Goal: Task Accomplishment & Management: Complete application form

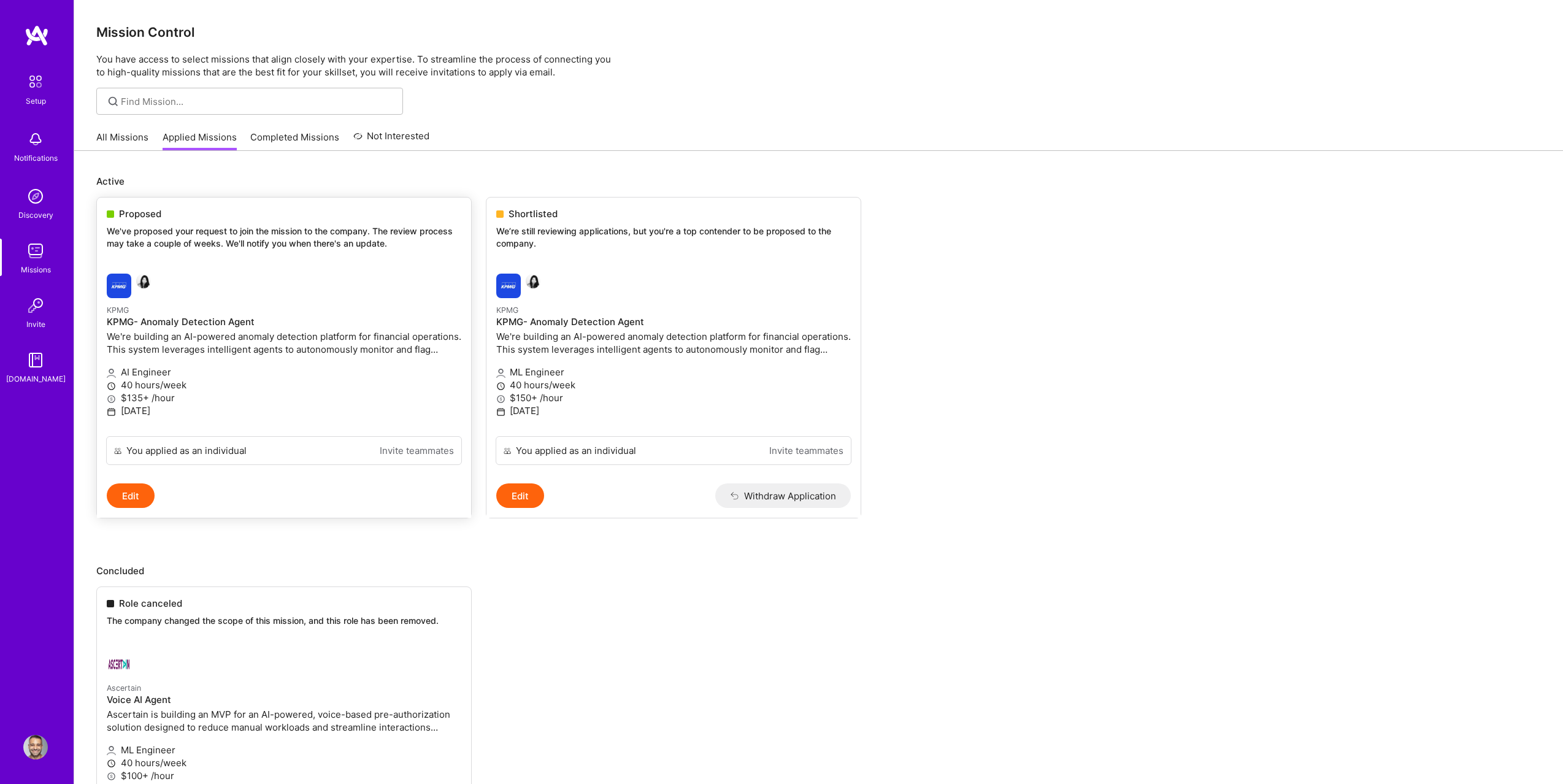
scroll to position [101, 0]
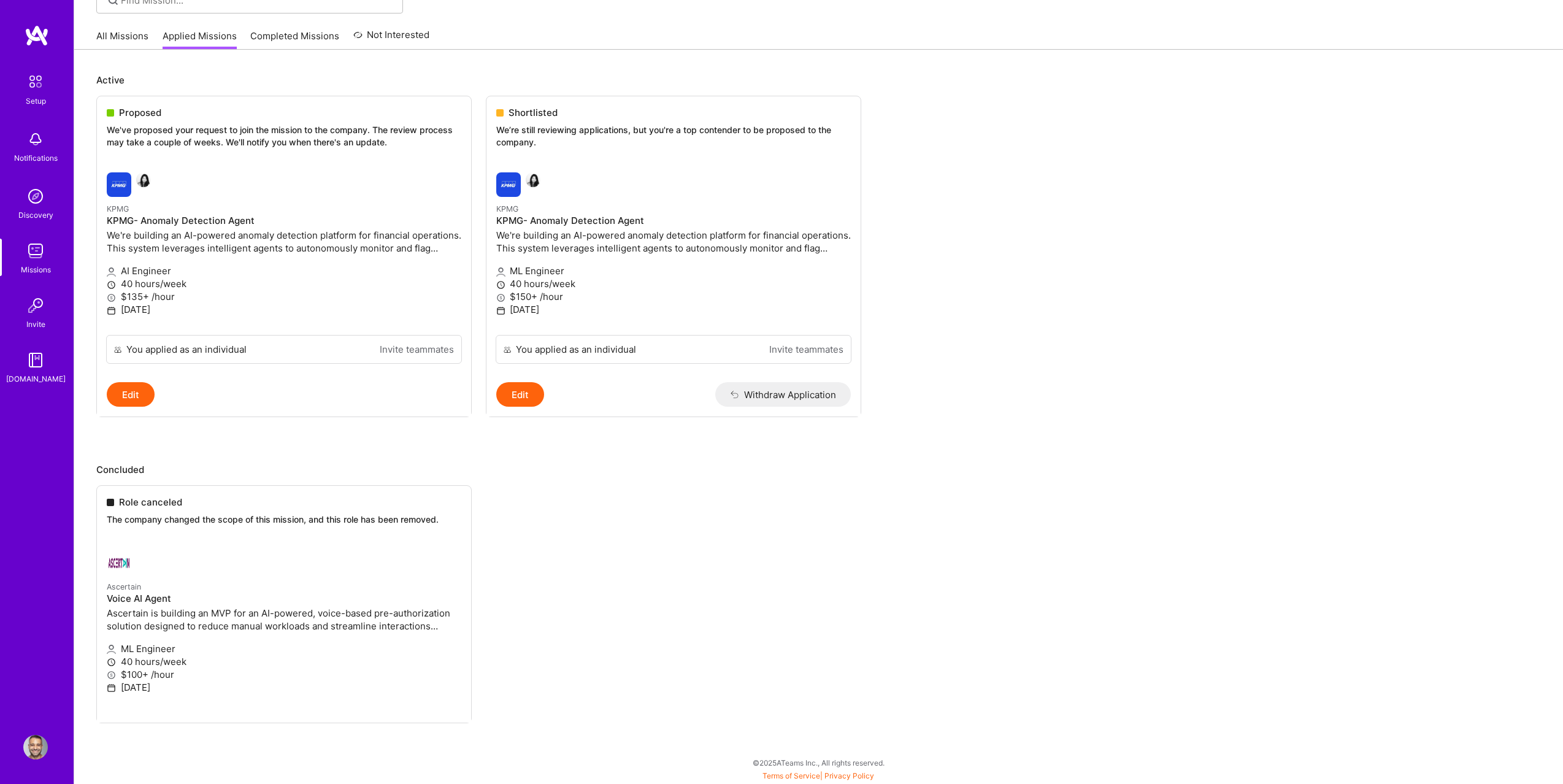
click at [145, 587] on ul "Role canceled The company changed the scope of this mission, and this role has …" at bounding box center [818, 622] width 1445 height 275
click at [266, 149] on div "Proposed We've proposed your request to join the mission to the company. The re…" at bounding box center [284, 129] width 374 height 66
click at [163, 300] on p "$135+ /hour" at bounding box center [284, 296] width 355 height 13
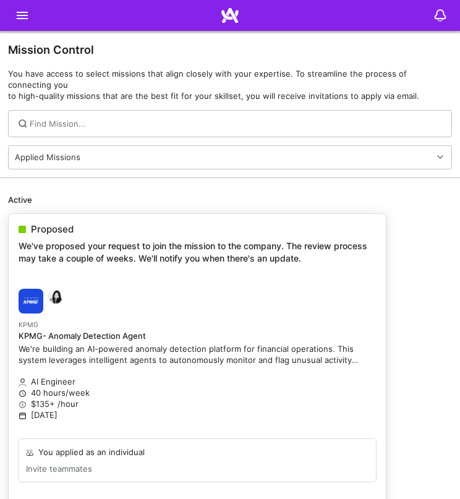
click at [81, 254] on p "We've proposed your request to join the mission to the company. The review proc…" at bounding box center [197, 252] width 357 height 24
click at [106, 292] on div at bounding box center [138, 301] width 238 height 25
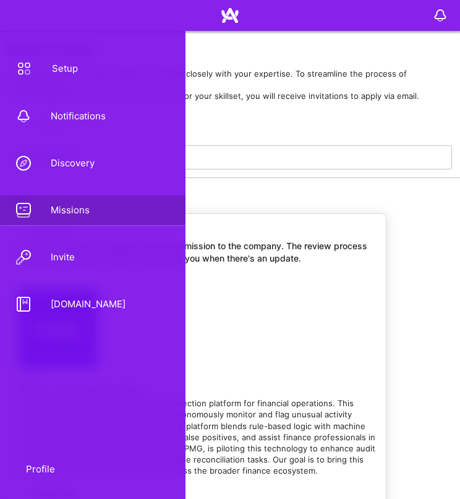
select select "US"
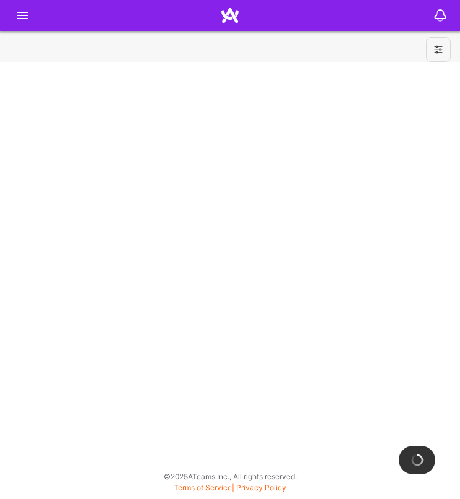
select select "US"
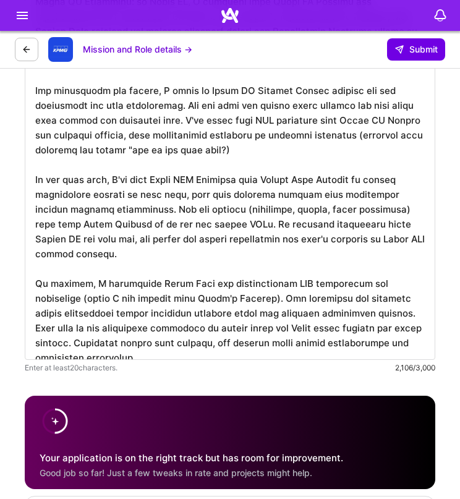
click at [172, 196] on textarea at bounding box center [230, 119] width 410 height 479
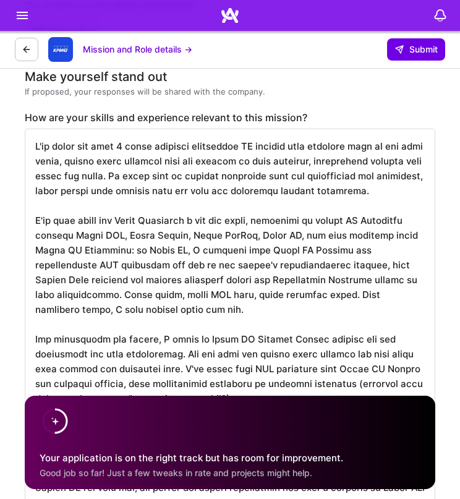
scroll to position [1636, 0]
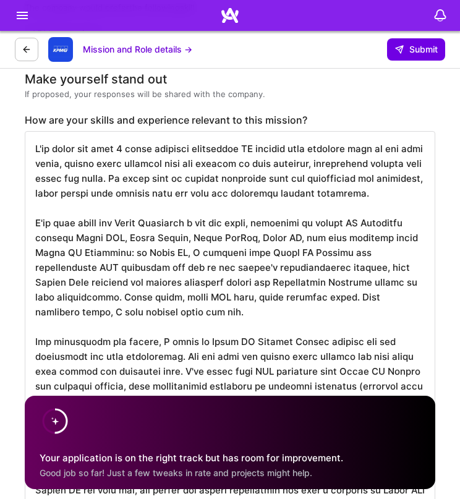
click at [172, 196] on textarea "To enrich screen reader interactions, please activate Accessibility in Grammarl…" at bounding box center [230, 370] width 410 height 479
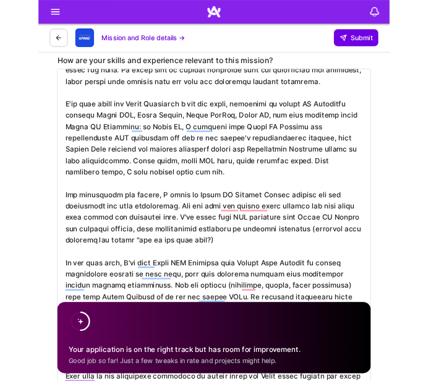
scroll to position [1, 0]
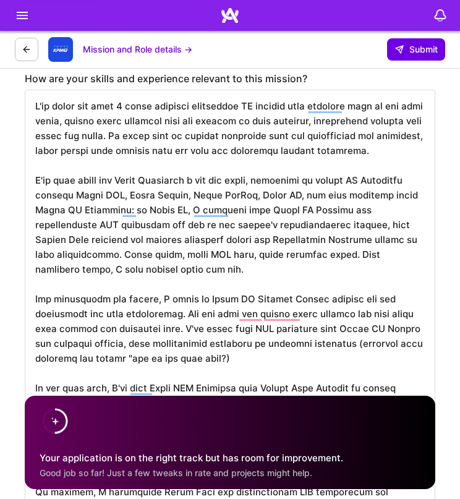
drag, startPoint x: 333, startPoint y: 325, endPoint x: 288, endPoint y: 315, distance: 46.2
click at [288, 315] on textarea "To enrich screen reader interactions, please activate Accessibility in Grammarl…" at bounding box center [230, 329] width 410 height 479
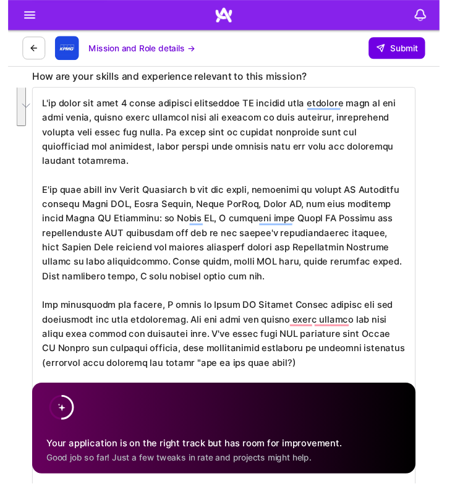
scroll to position [0, 0]
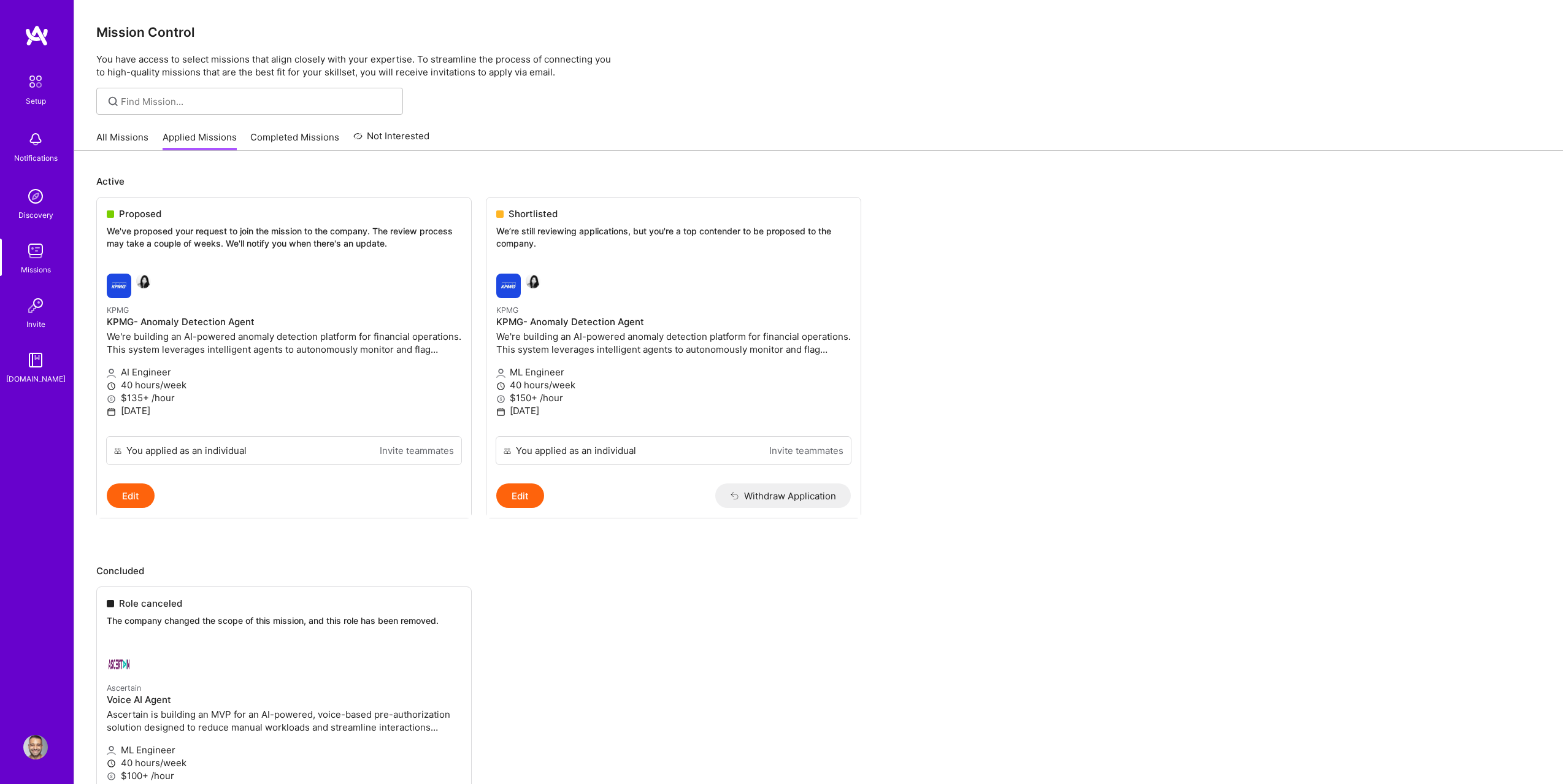
scroll to position [101, 0]
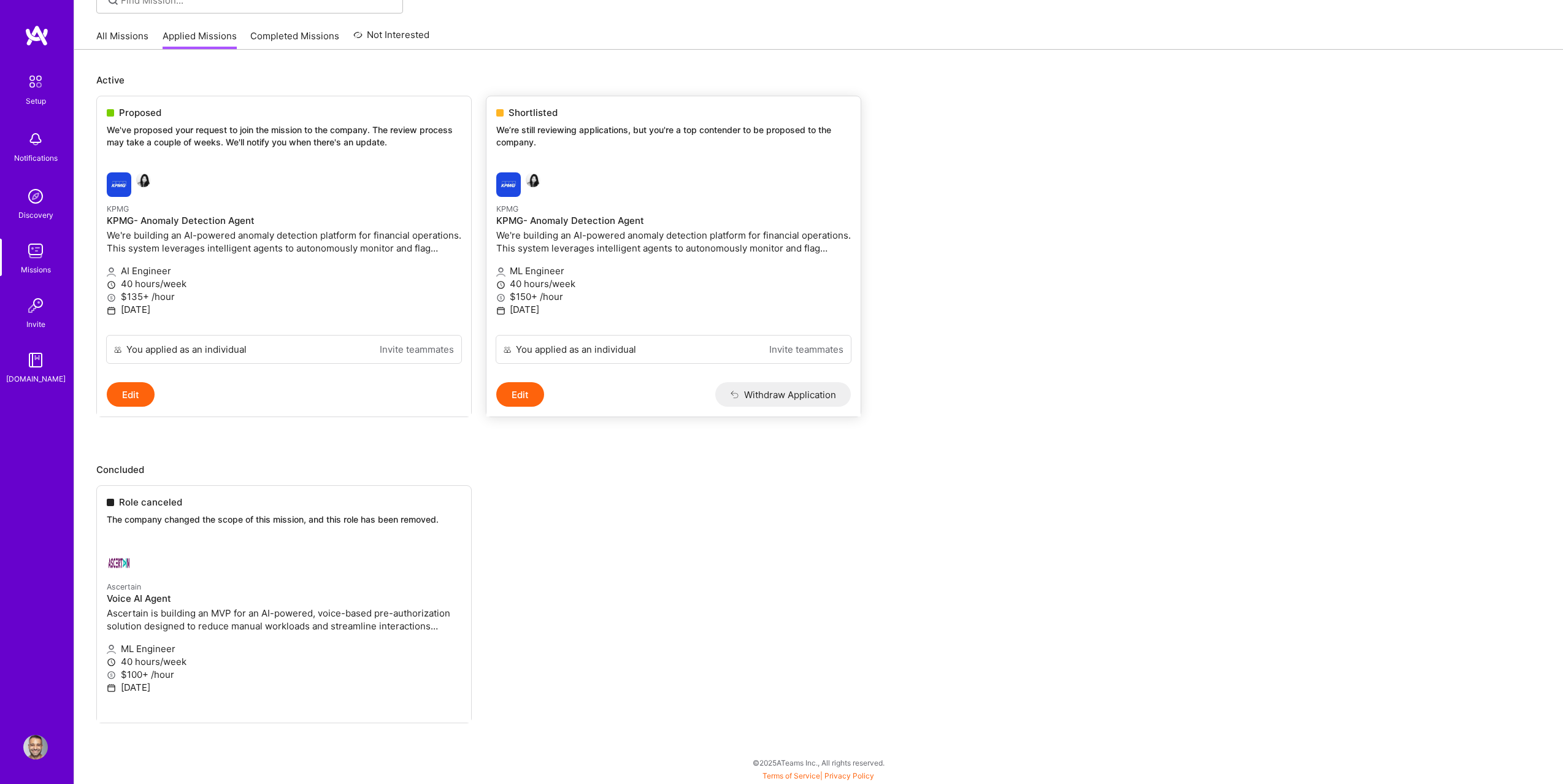
click at [538, 230] on p "We're building an AI-powered anomaly detection platform for financial operation…" at bounding box center [673, 241] width 355 height 26
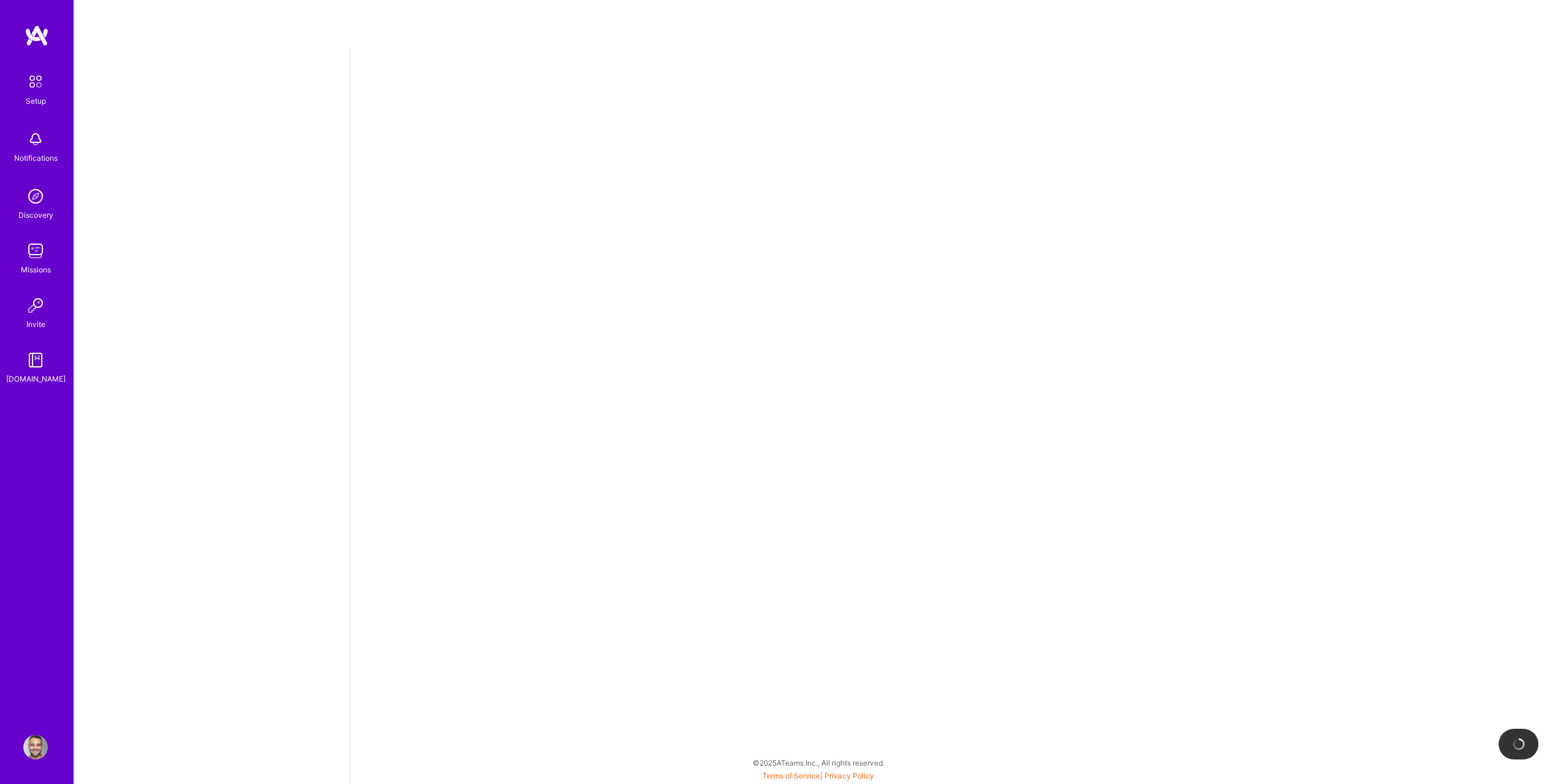
select select "US"
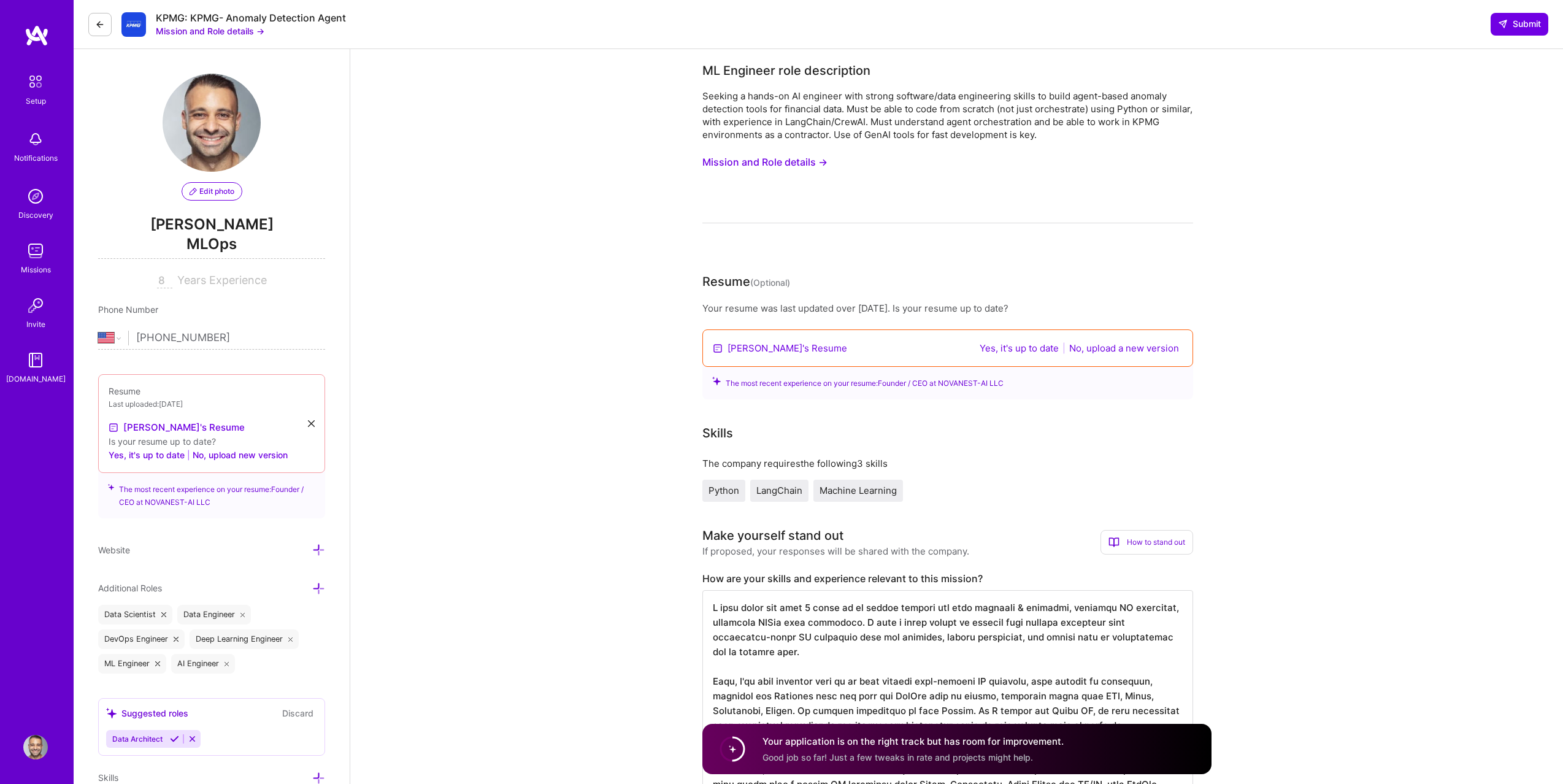
select select "US"
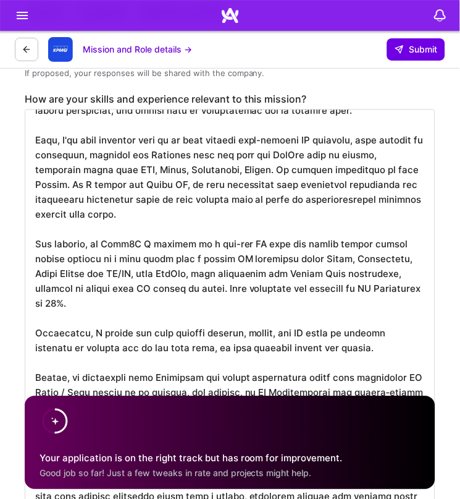
scroll to position [1652, 0]
